Goal: Task Accomplishment & Management: Complete application form

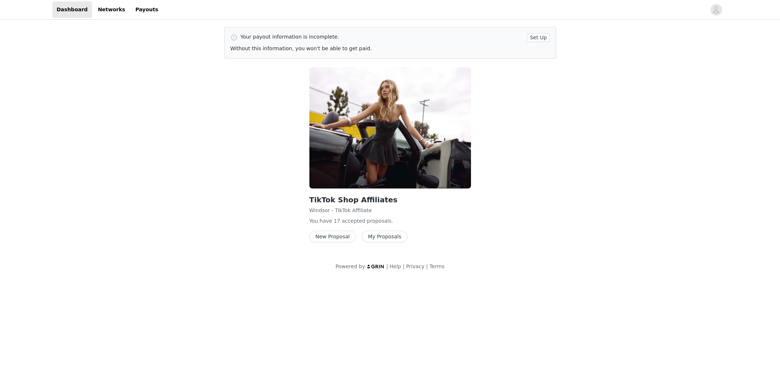
click at [339, 239] on button "New Proposal" at bounding box center [332, 237] width 47 height 12
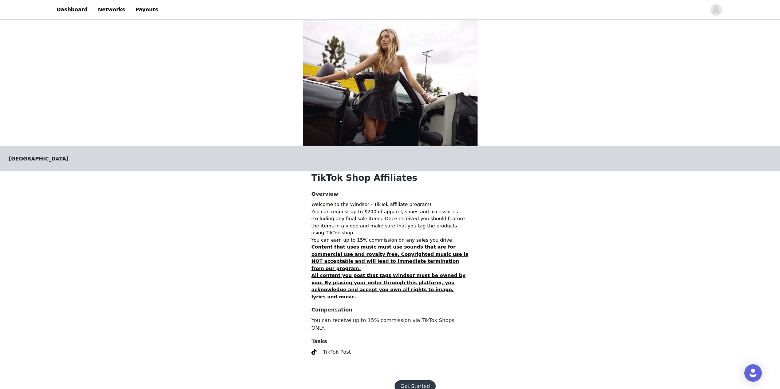
scroll to position [5, 0]
click at [415, 381] on button "Get Started" at bounding box center [414, 387] width 41 height 12
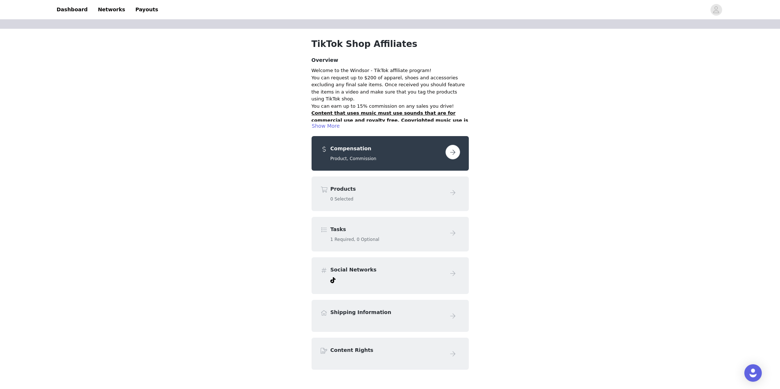
scroll to position [18, 0]
click at [451, 158] on button "button" at bounding box center [452, 151] width 15 height 15
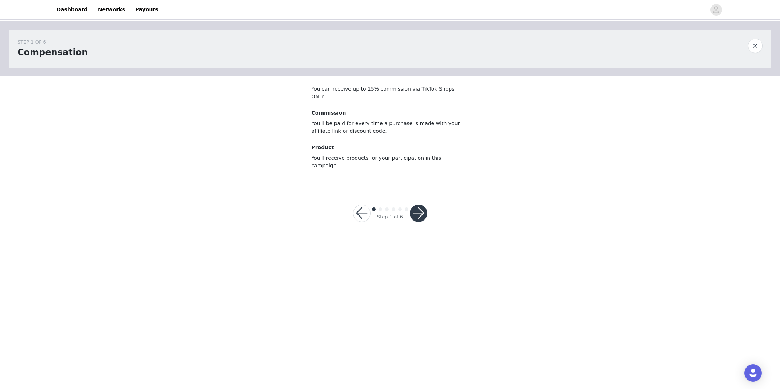
click at [418, 204] on button "button" at bounding box center [418, 212] width 17 height 17
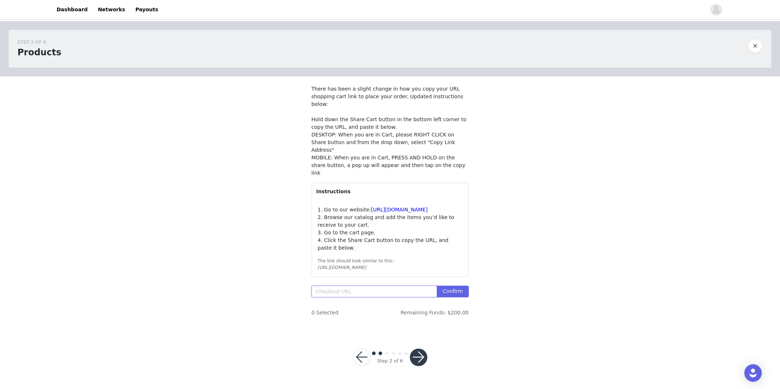
click at [349, 286] on input "text" at bounding box center [374, 292] width 126 height 12
paste input "[URL][DOMAIN_NAME]"
type input "[URL][DOMAIN_NAME]"
click at [449, 286] on button "Confirm" at bounding box center [453, 292] width 32 height 12
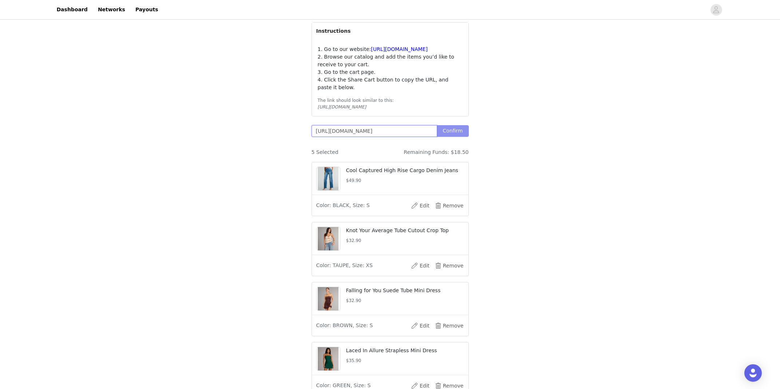
scroll to position [165, 0]
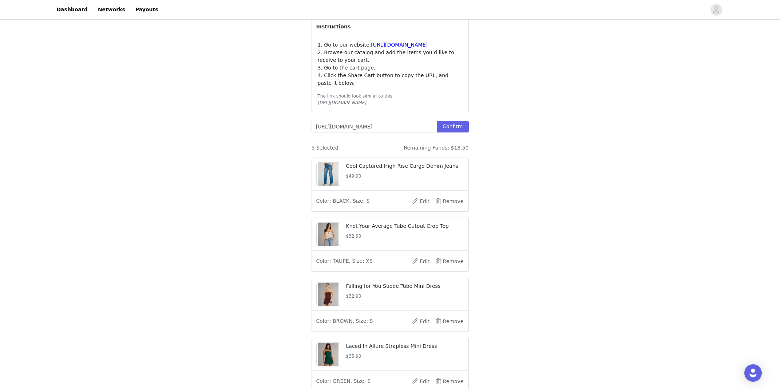
click at [332, 166] on img at bounding box center [328, 174] width 21 height 23
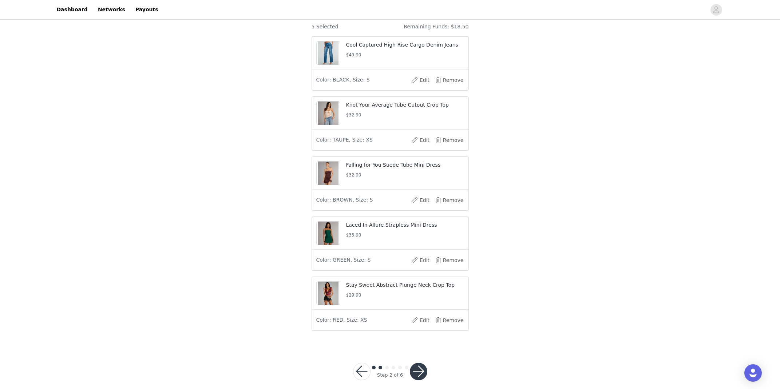
scroll to position [286, 0]
click at [420, 365] on button "button" at bounding box center [418, 371] width 17 height 17
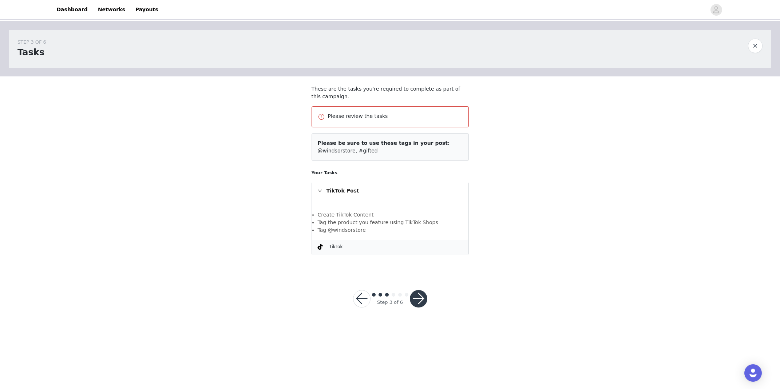
click at [418, 293] on button "button" at bounding box center [418, 298] width 17 height 17
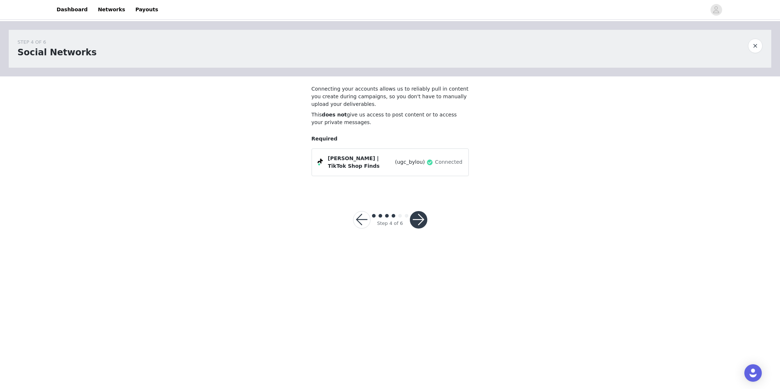
click at [418, 218] on button "button" at bounding box center [418, 219] width 17 height 17
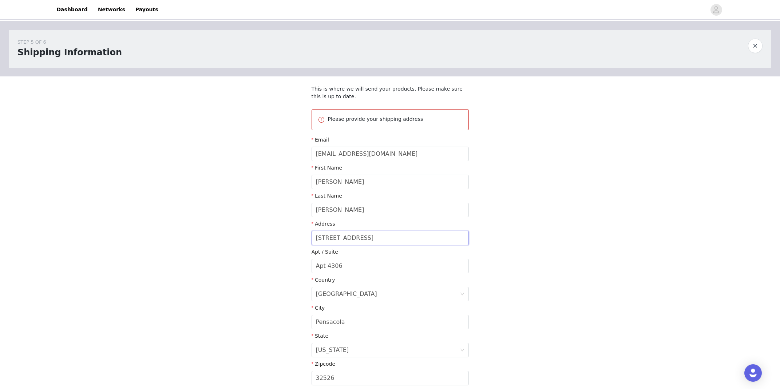
drag, startPoint x: 380, startPoint y: 235, endPoint x: 305, endPoint y: 236, distance: 74.6
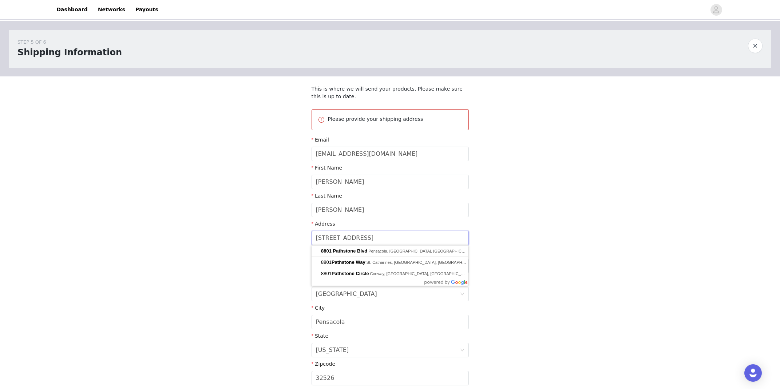
type input "5"
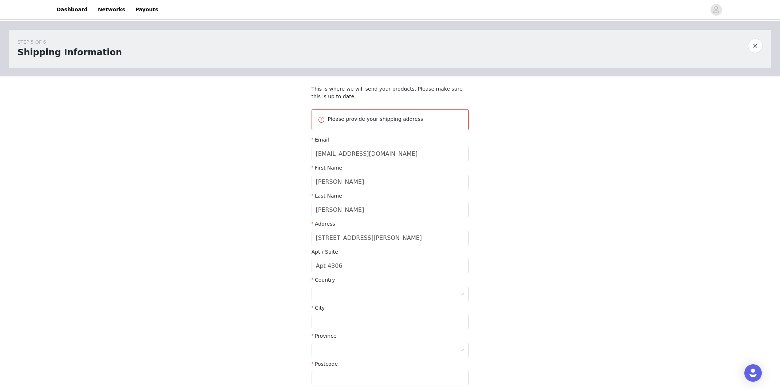
type input "[STREET_ADDRESS][PERSON_NAME]"
type input "Pensacola"
type input "32502"
click at [354, 265] on input "Apt 4306" at bounding box center [389, 266] width 157 height 15
drag, startPoint x: 354, startPoint y: 265, endPoint x: 327, endPoint y: 265, distance: 26.9
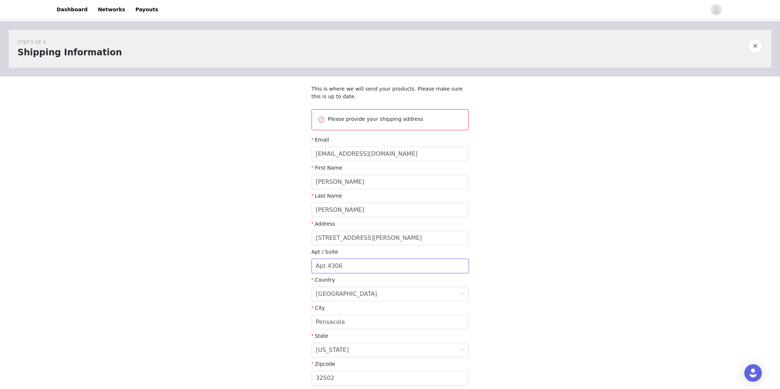
click at [327, 265] on input "Apt 4306" at bounding box center [389, 266] width 157 height 15
type input "Apt 224D"
click at [555, 249] on div "STEP 5 OF 6 Shipping Information This is where we will send your products. Plea…" at bounding box center [390, 209] width 780 height 376
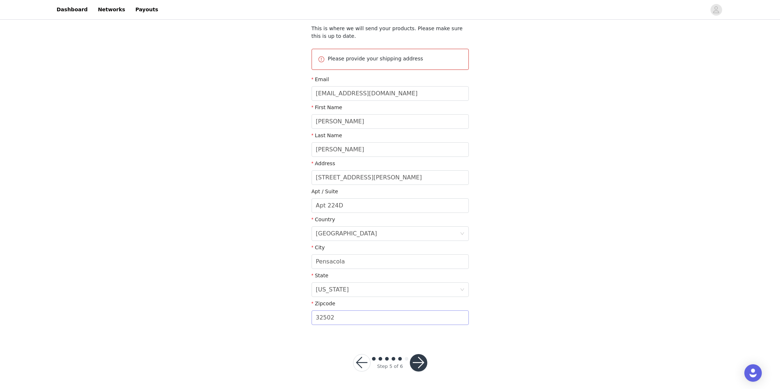
scroll to position [60, 0]
type input "32502"
click at [421, 355] on button "button" at bounding box center [418, 362] width 17 height 17
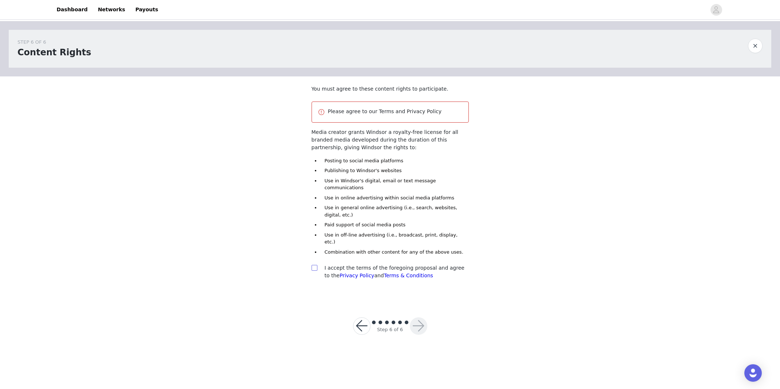
click at [313, 265] on input "checkbox" at bounding box center [313, 267] width 5 height 5
checkbox input "true"
click at [423, 317] on button "button" at bounding box center [418, 325] width 17 height 17
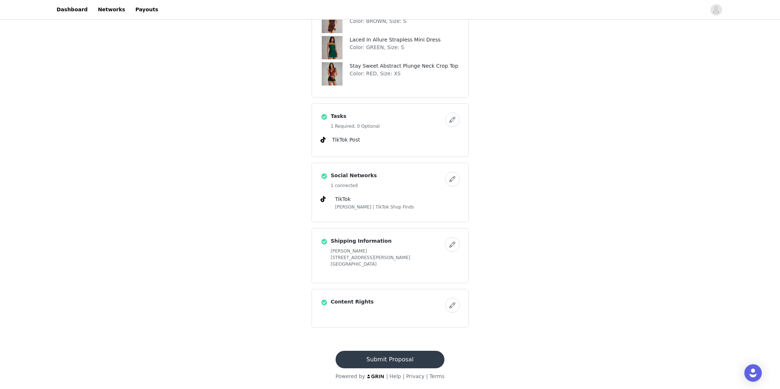
scroll to position [276, 0]
click at [397, 358] on button "Submit Proposal" at bounding box center [389, 359] width 109 height 17
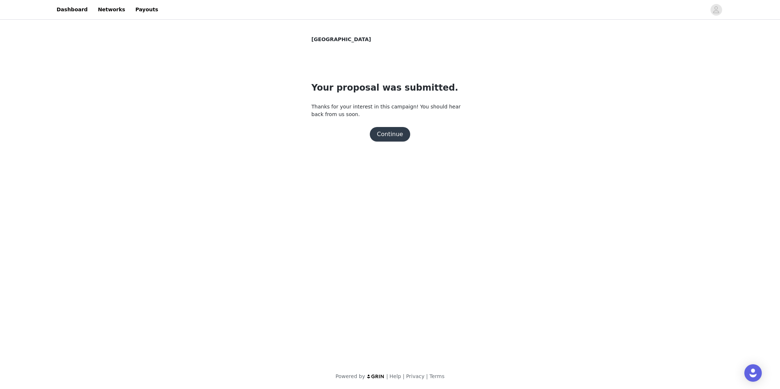
scroll to position [0, 0]
click at [395, 137] on button "Continue" at bounding box center [390, 134] width 41 height 15
